Goal: Transaction & Acquisition: Purchase product/service

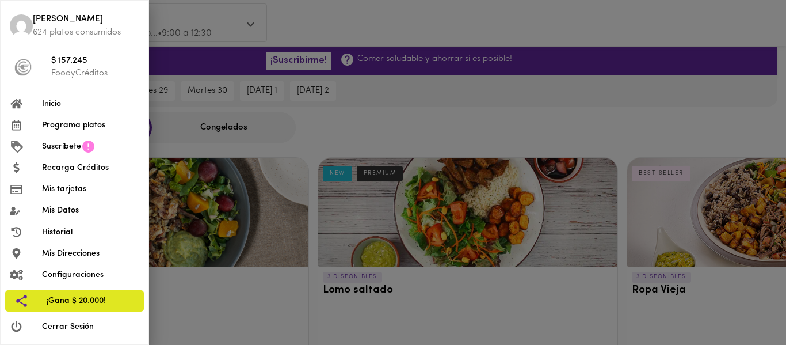
click at [72, 165] on span "Recarga Créditos" at bounding box center [90, 168] width 97 height 12
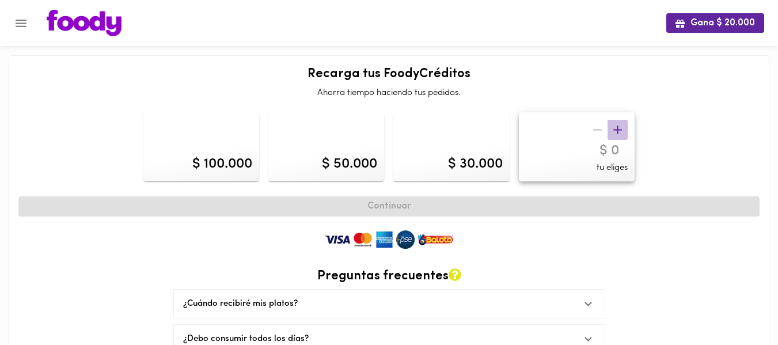
click at [619, 128] on icon "button" at bounding box center [617, 130] width 14 height 14
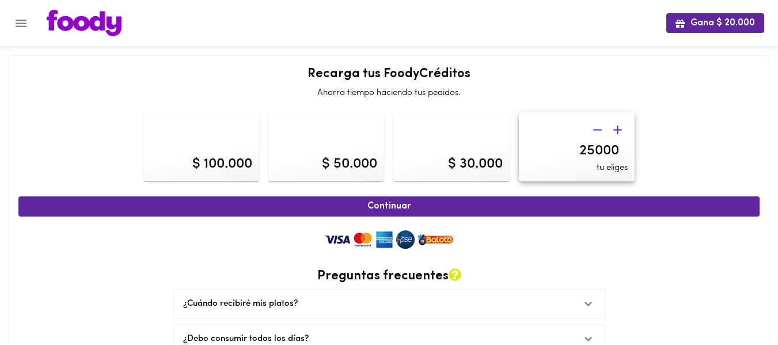
click at [619, 128] on icon "button" at bounding box center [617, 130] width 14 height 14
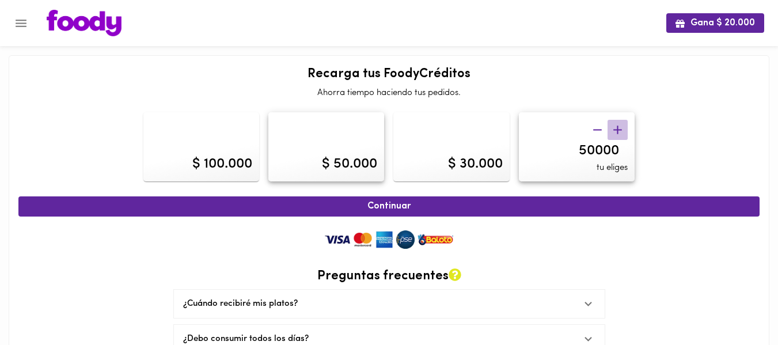
click at [619, 128] on icon "button" at bounding box center [617, 130] width 14 height 14
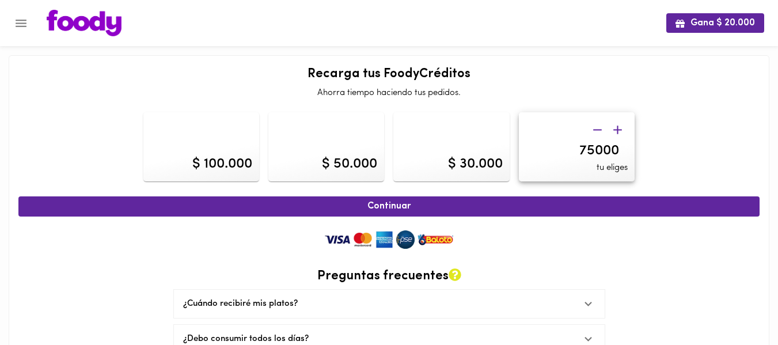
click at [619, 128] on icon "button" at bounding box center [617, 130] width 14 height 14
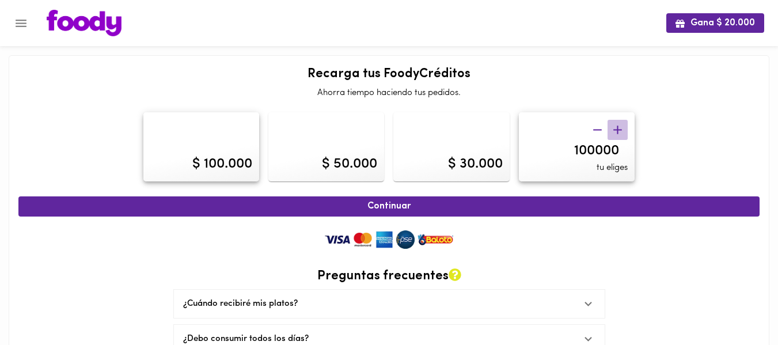
click at [619, 128] on icon "button" at bounding box center [617, 130] width 14 height 14
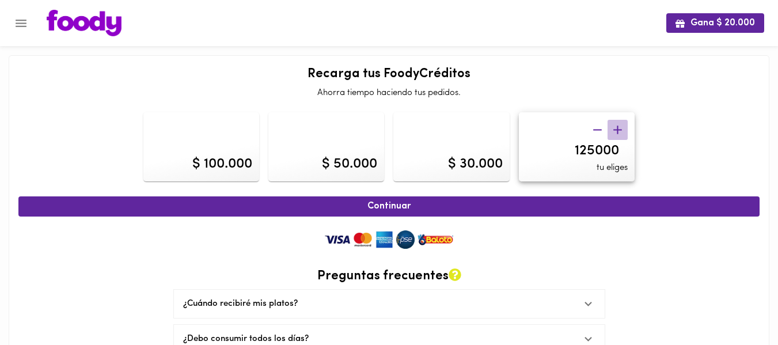
click at [619, 128] on icon "button" at bounding box center [617, 130] width 14 height 14
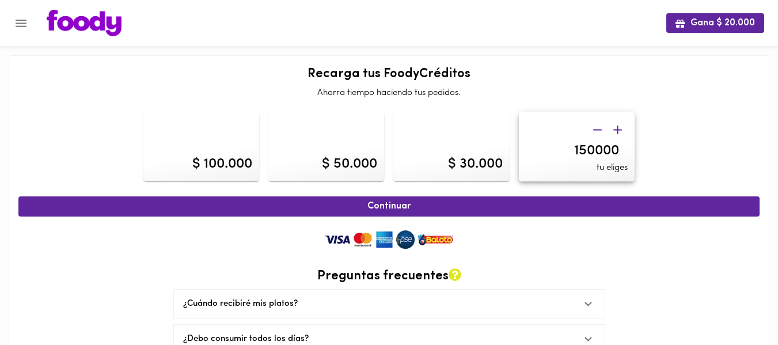
click at [619, 128] on icon "button" at bounding box center [617, 130] width 14 height 14
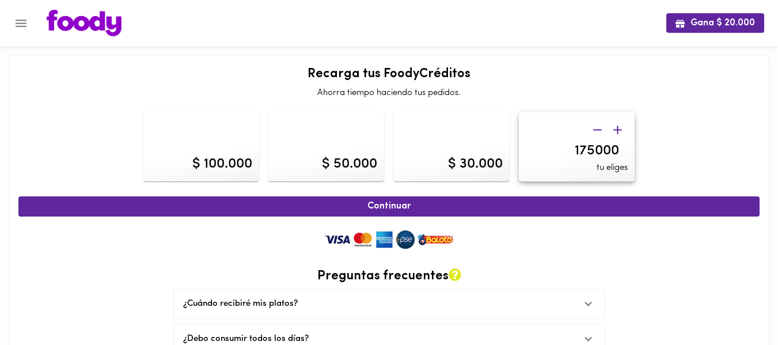
click at [619, 128] on icon "button" at bounding box center [617, 130] width 14 height 14
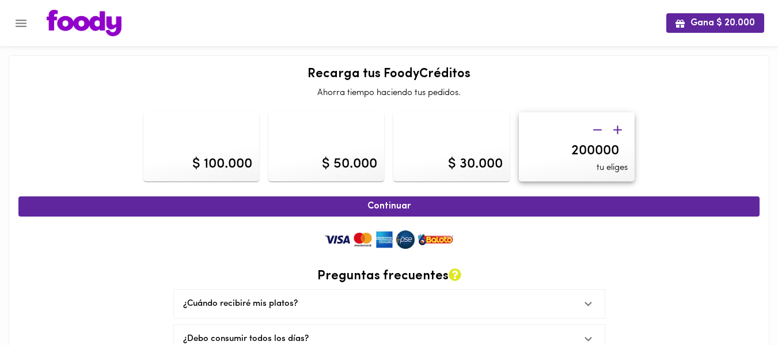
click at [619, 128] on icon "button" at bounding box center [617, 130] width 14 height 14
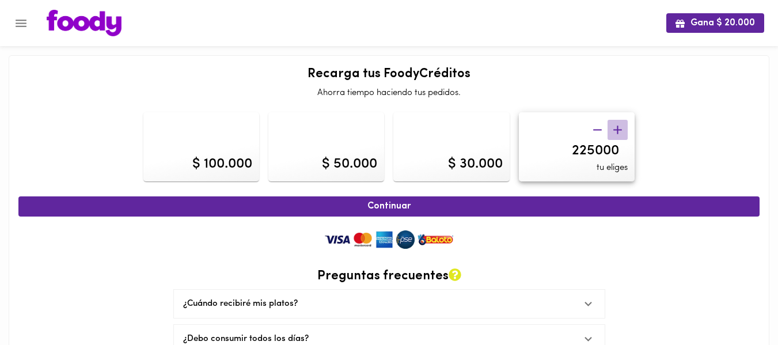
click at [619, 128] on icon "button" at bounding box center [617, 130] width 14 height 14
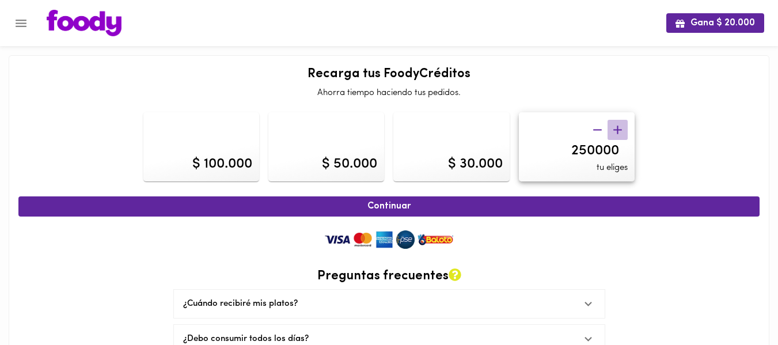
click at [619, 128] on icon "button" at bounding box center [617, 130] width 14 height 14
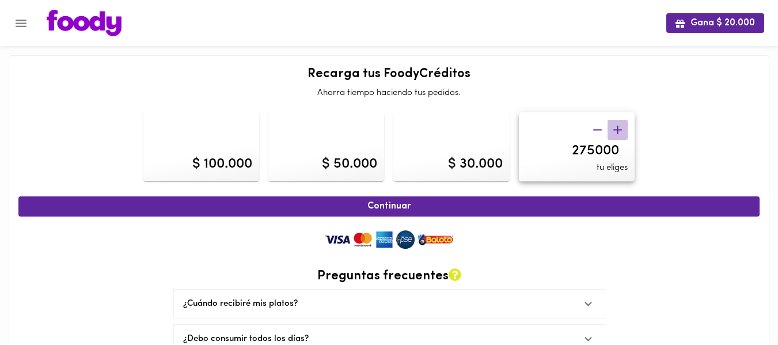
click at [619, 128] on icon "button" at bounding box center [617, 130] width 14 height 14
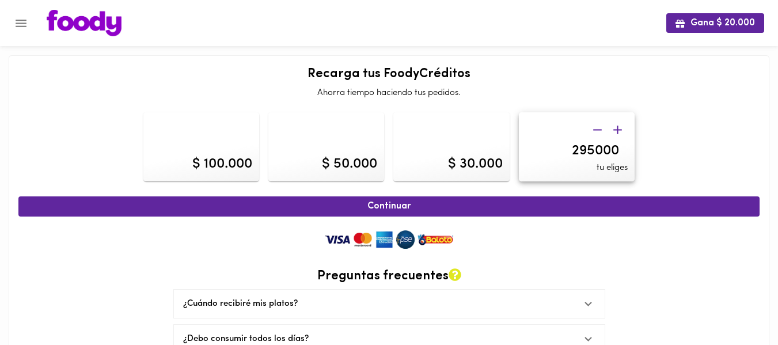
type input "300000"
click at [619, 128] on div at bounding box center [607, 130] width 40 height 20
click at [605, 147] on input "300000" at bounding box center [577, 151] width 102 height 17
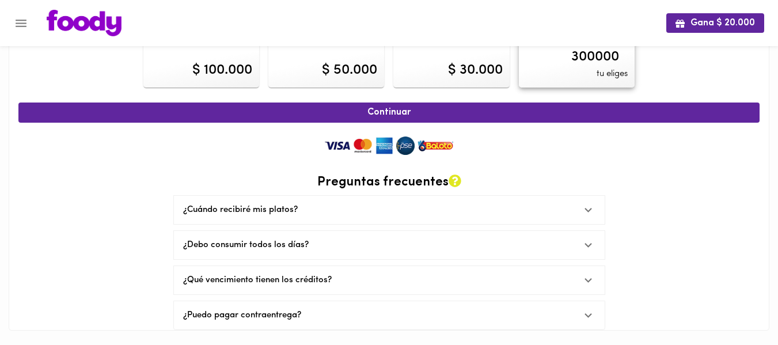
scroll to position [96, 0]
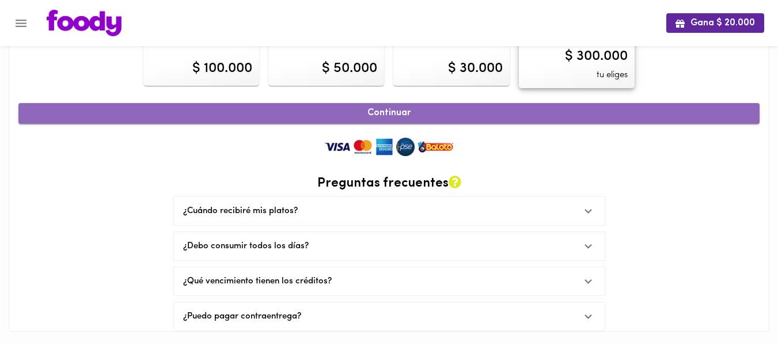
click at [415, 109] on span "Continuar" at bounding box center [389, 113] width 716 height 11
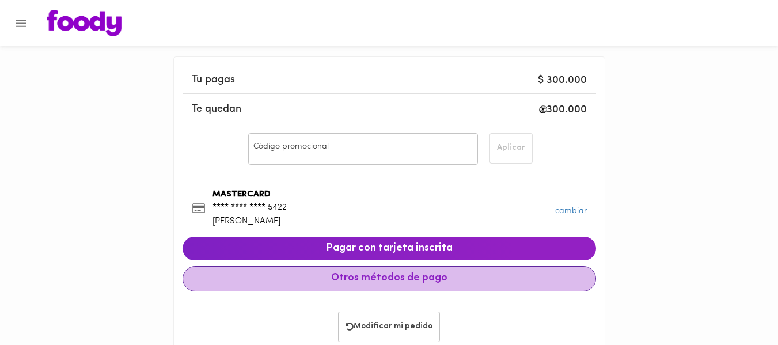
click at [418, 278] on span "Otros métodos de pago" at bounding box center [389, 278] width 394 height 13
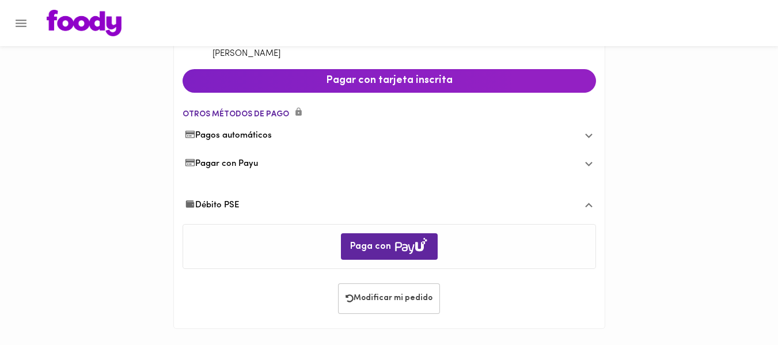
click at [239, 161] on span "Pagar con Payu" at bounding box center [222, 164] width 74 height 12
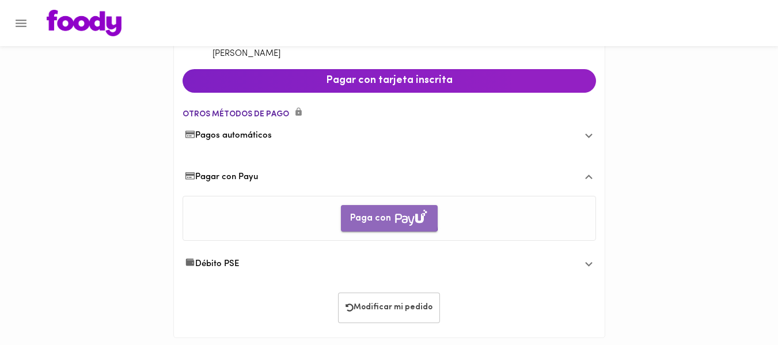
click at [355, 215] on span "Paga con" at bounding box center [389, 219] width 78 height 18
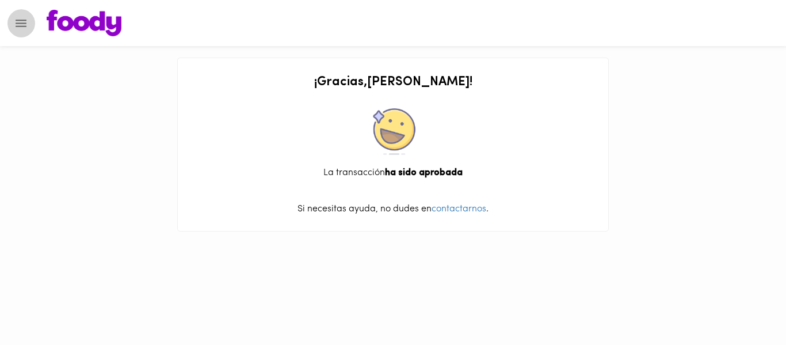
click at [18, 22] on icon "Menu" at bounding box center [21, 23] width 11 height 7
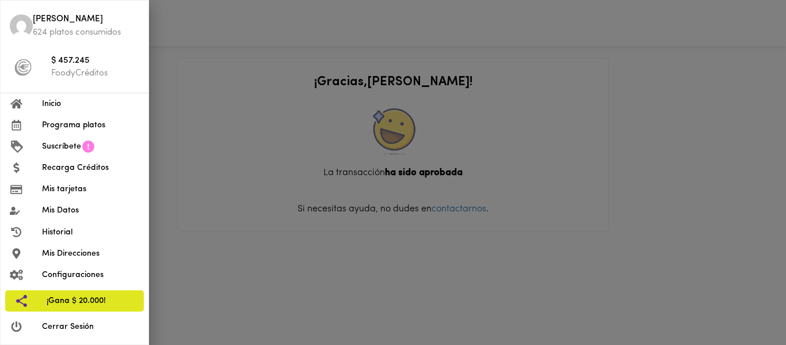
click at [70, 172] on span "Recarga Créditos" at bounding box center [90, 168] width 97 height 12
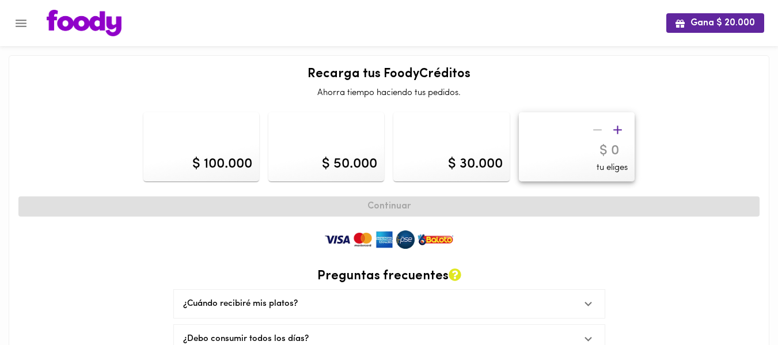
click at [620, 128] on icon "button" at bounding box center [617, 130] width 14 height 14
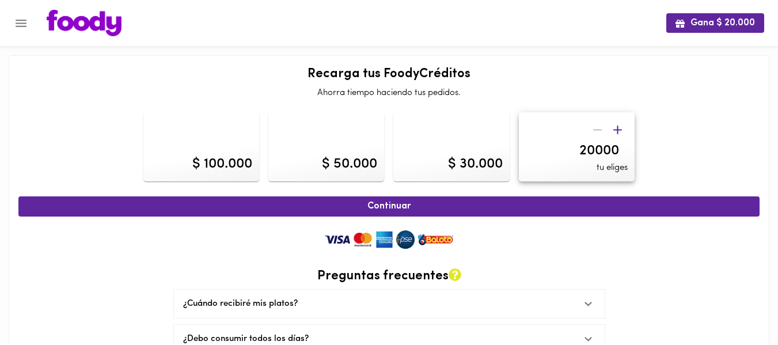
click at [620, 128] on icon "button" at bounding box center [617, 130] width 14 height 14
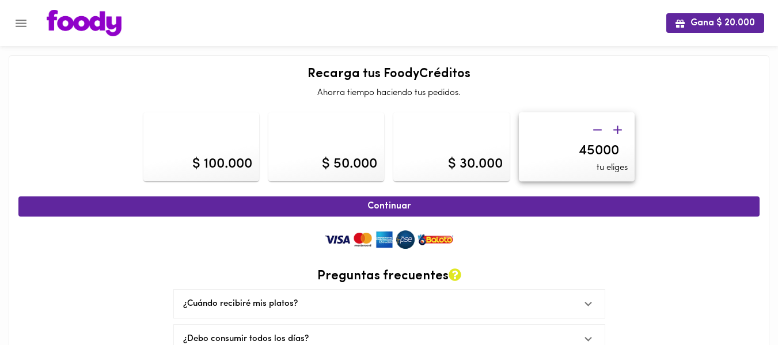
click at [620, 128] on icon "button" at bounding box center [617, 130] width 14 height 14
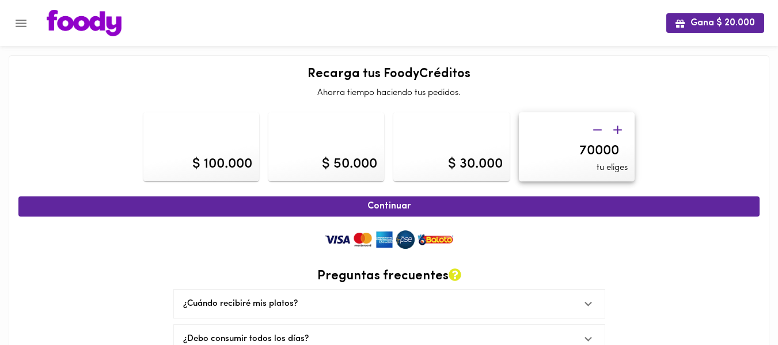
click at [620, 128] on icon "button" at bounding box center [617, 130] width 14 height 14
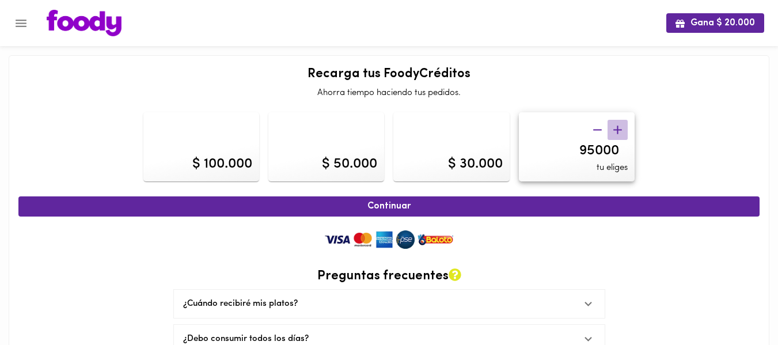
click at [620, 128] on icon "button" at bounding box center [617, 130] width 14 height 14
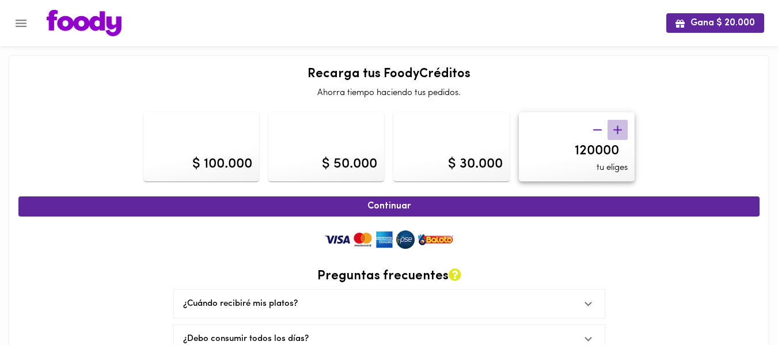
click at [620, 128] on icon "button" at bounding box center [617, 130] width 14 height 14
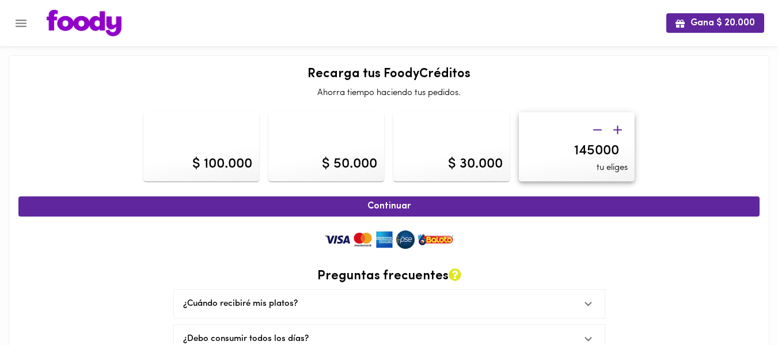
click at [620, 128] on icon "button" at bounding box center [617, 130] width 14 height 14
type input "150000"
click at [388, 209] on span "Continuar" at bounding box center [389, 206] width 716 height 11
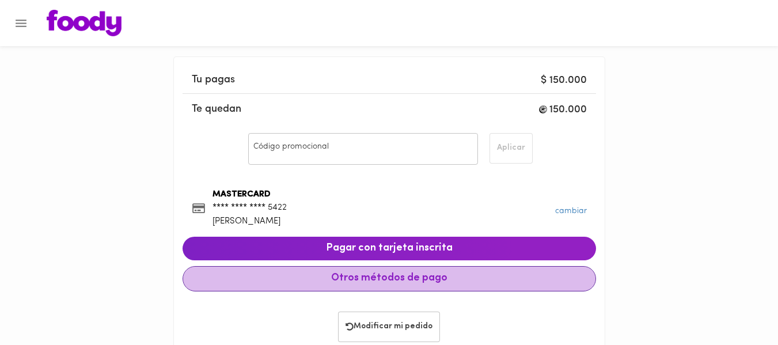
click at [406, 281] on span "Otros métodos de pago" at bounding box center [389, 278] width 394 height 13
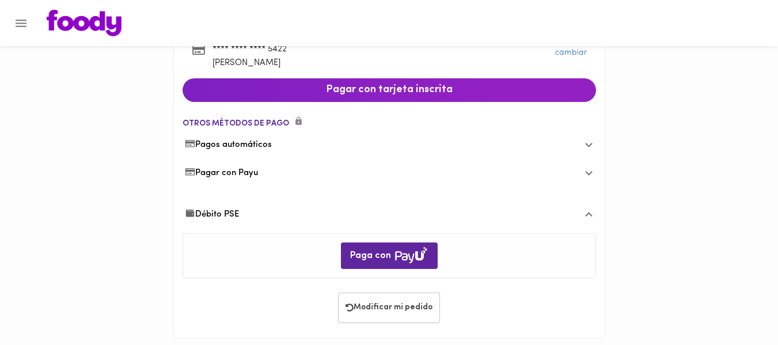
scroll to position [168, 0]
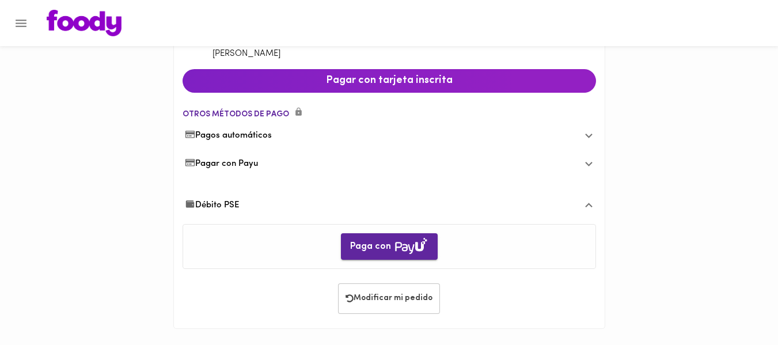
click at [382, 240] on span "Paga con" at bounding box center [389, 247] width 78 height 18
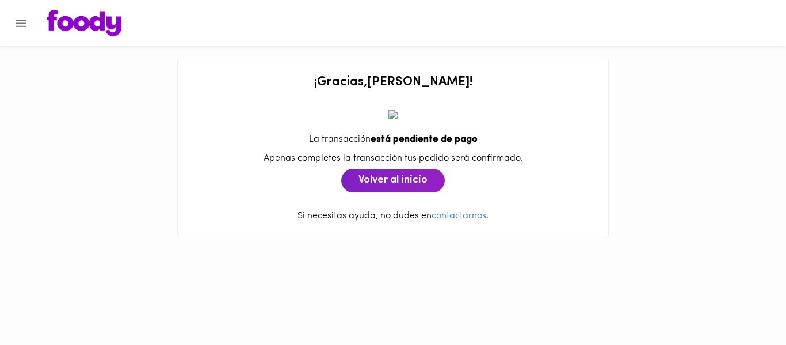
click at [29, 25] on button "Menu" at bounding box center [21, 23] width 28 height 28
